Goal: Task Accomplishment & Management: Use online tool/utility

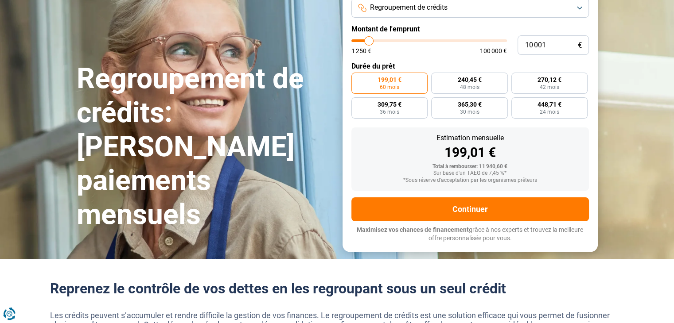
scroll to position [76, 0]
type input "53 250"
type input "53250"
click at [432, 39] on input "range" at bounding box center [428, 40] width 155 height 3
radio input "false"
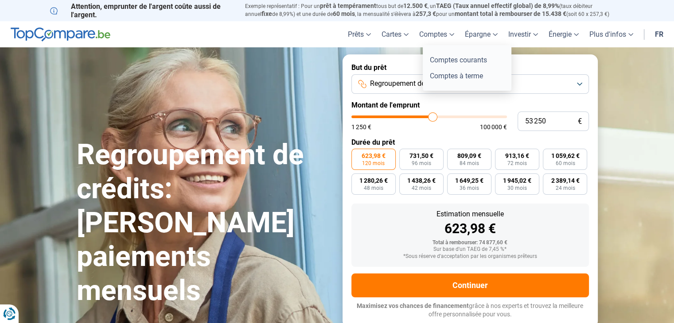
scroll to position [0, 0]
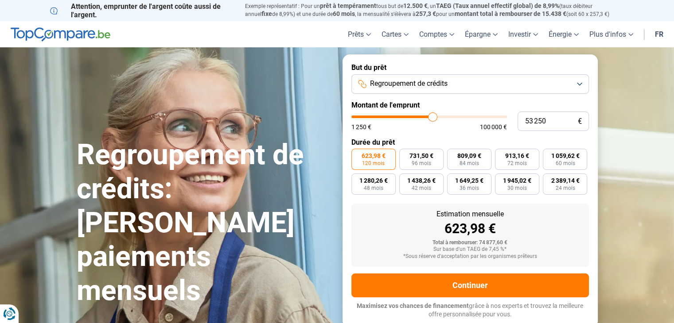
type input "39 500"
type input "39500"
click at [412, 116] on input "range" at bounding box center [428, 117] width 155 height 3
type input "35 250"
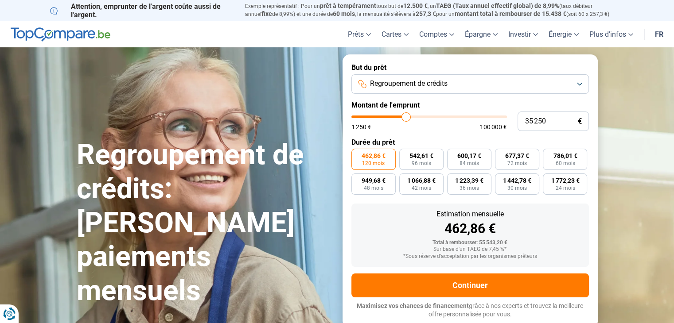
type input "35250"
click at [406, 116] on input "range" at bounding box center [428, 117] width 155 height 3
type input "29 500"
type input "29500"
click at [397, 116] on input "range" at bounding box center [428, 117] width 155 height 3
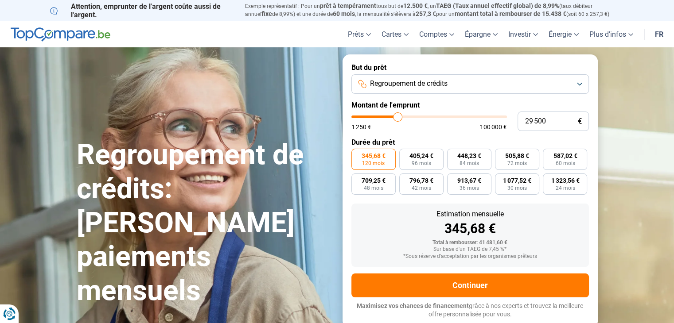
type input "19 500"
type input "19500"
click at [383, 116] on input "range" at bounding box center [428, 117] width 155 height 3
radio input "true"
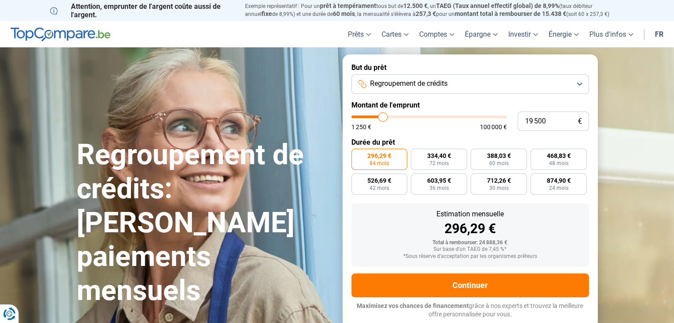
type input "14 250"
type input "14250"
type input "14 000"
type input "14000"
click at [375, 116] on input "range" at bounding box center [428, 117] width 155 height 3
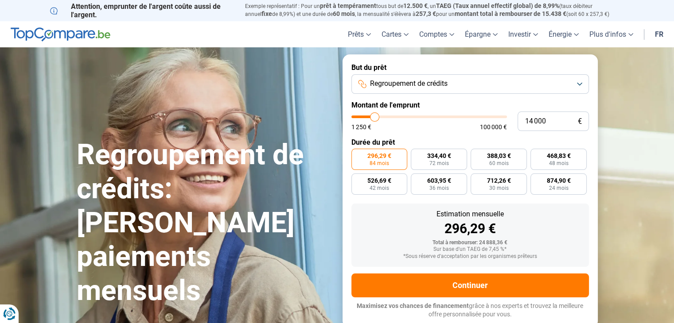
radio input "true"
